Goal: Task Accomplishment & Management: Manage account settings

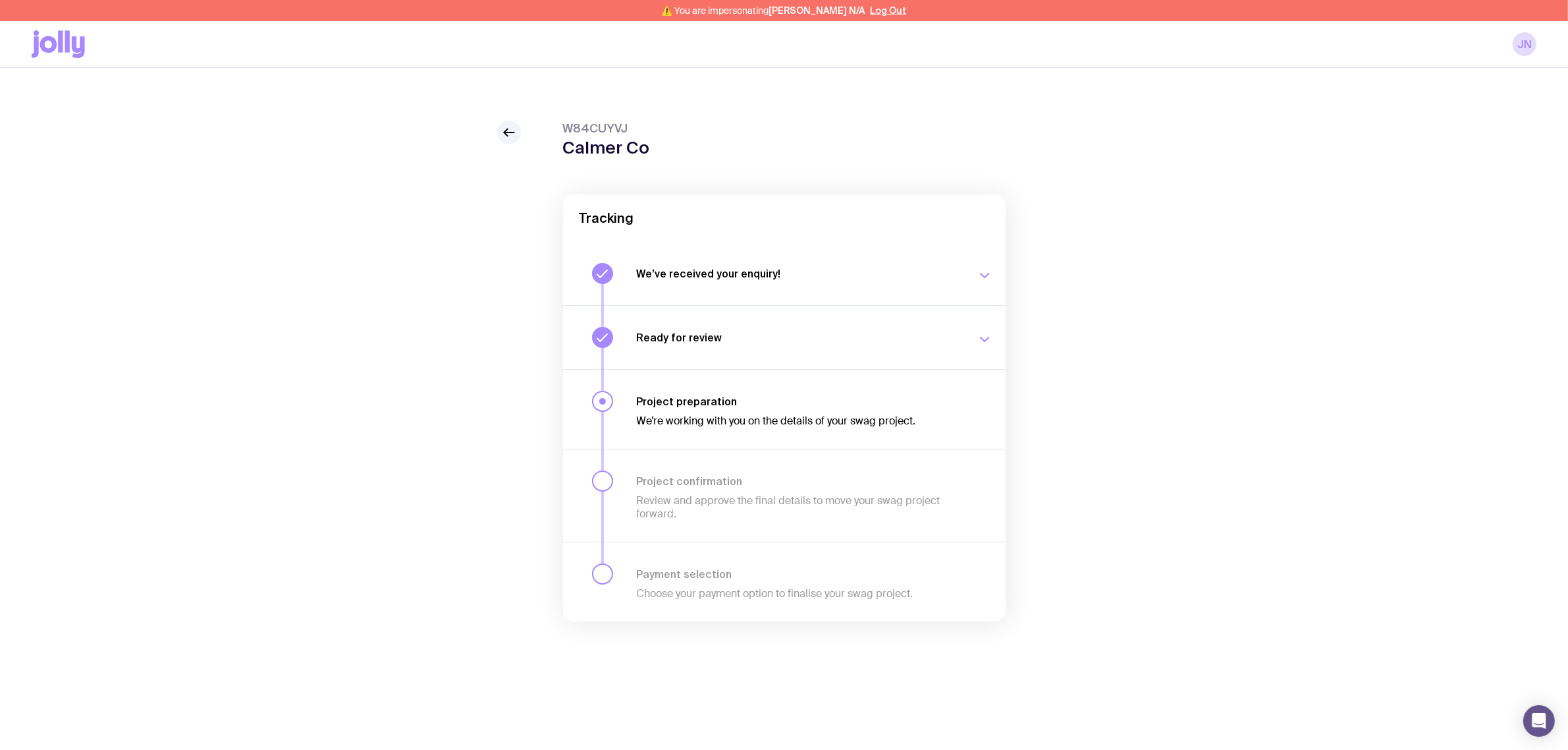
click at [623, 149] on h1 "Calmer Co" at bounding box center [606, 148] width 87 height 20
click at [606, 149] on h1 "Calmer Co" at bounding box center [606, 148] width 87 height 20
click at [587, 150] on h1 "Calmer Co" at bounding box center [606, 148] width 87 height 20
click at [500, 129] on link at bounding box center [508, 132] width 24 height 24
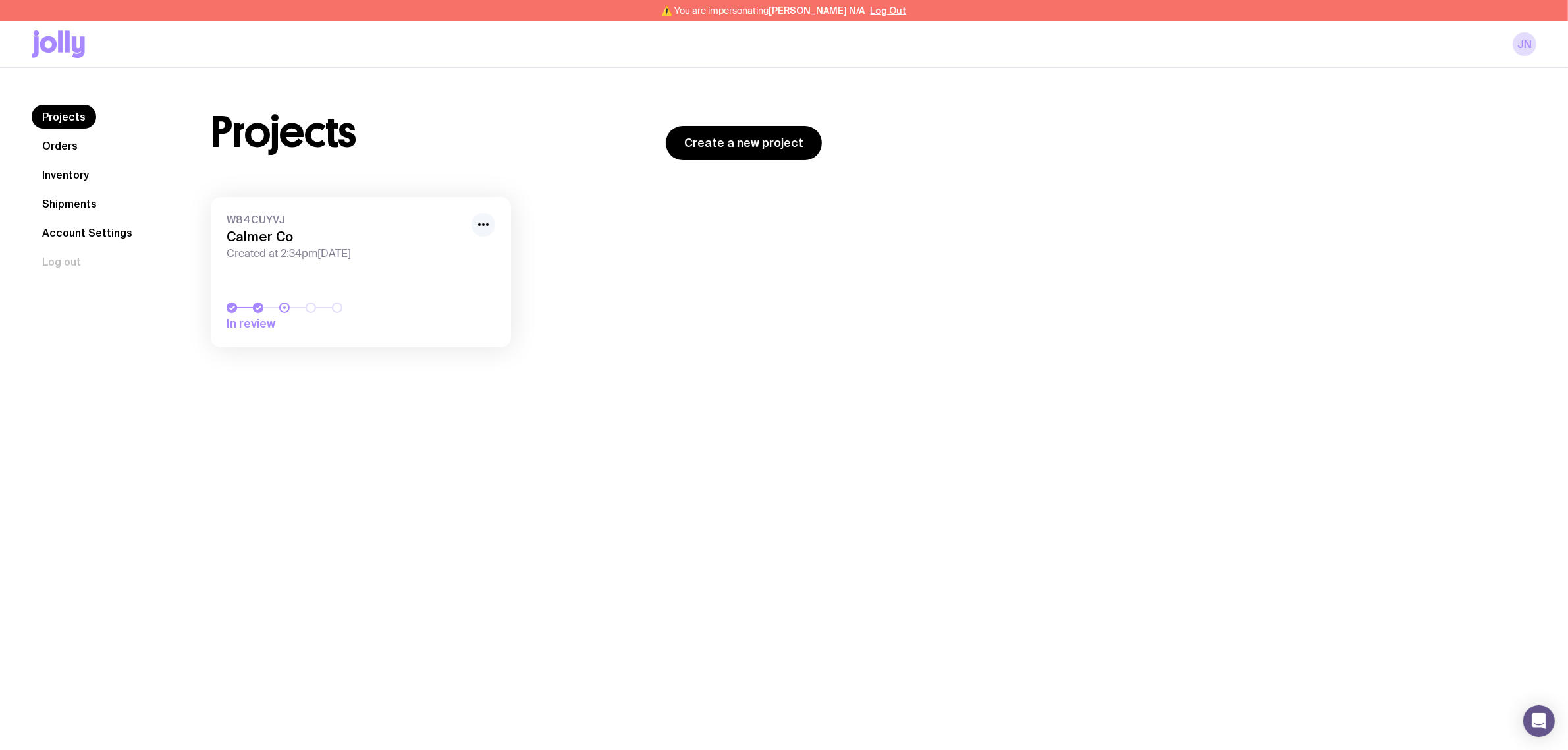
click at [489, 226] on icon "button" at bounding box center [483, 224] width 16 height 16
click at [942, 400] on div "Projects Orders Inventory Shipments Account Settings Log out Projects Orders In…" at bounding box center [784, 443] width 1568 height 750
click at [871, 8] on button "Log Out" at bounding box center [889, 10] width 36 height 11
